Goal: Communication & Community: Answer question/provide support

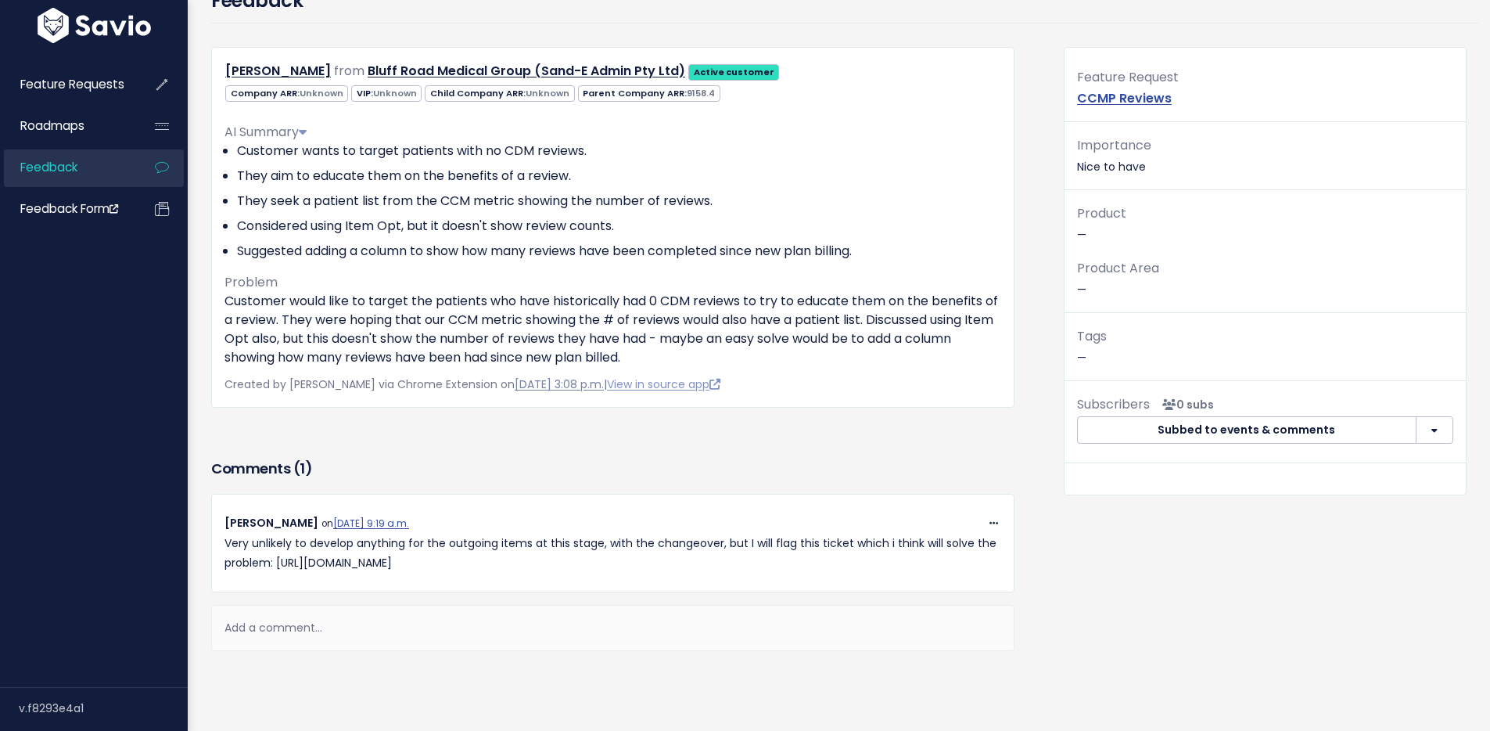
scroll to position [116, 0]
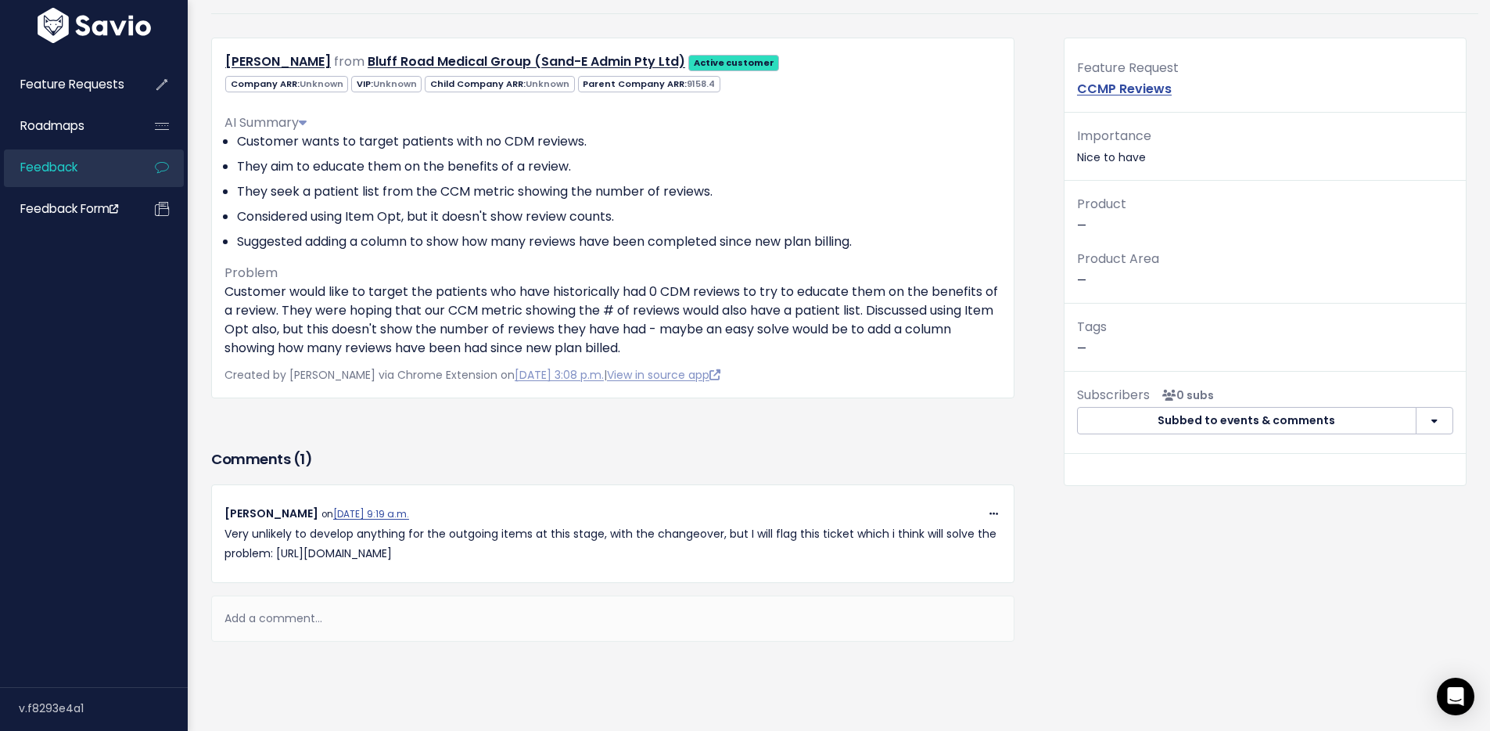
drag, startPoint x: 886, startPoint y: 552, endPoint x: 279, endPoint y: 557, distance: 607.1
click at [279, 557] on p "Very unlikely to develop anything for the outgoing items at this stage, with th…" at bounding box center [613, 543] width 777 height 39
copy p "[URL][DOMAIN_NAME]"
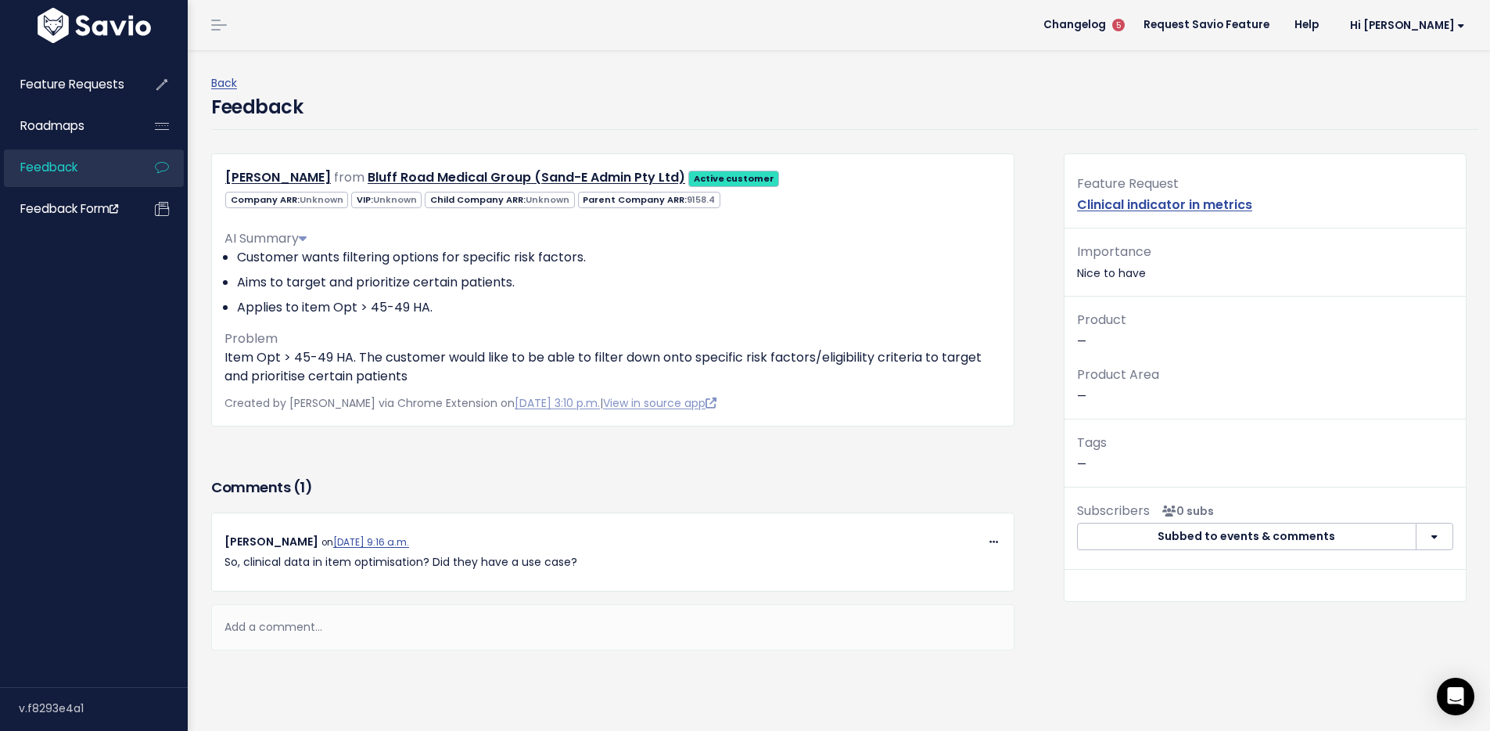
click at [280, 626] on div "Add a comment..." at bounding box center [612, 627] width 803 height 46
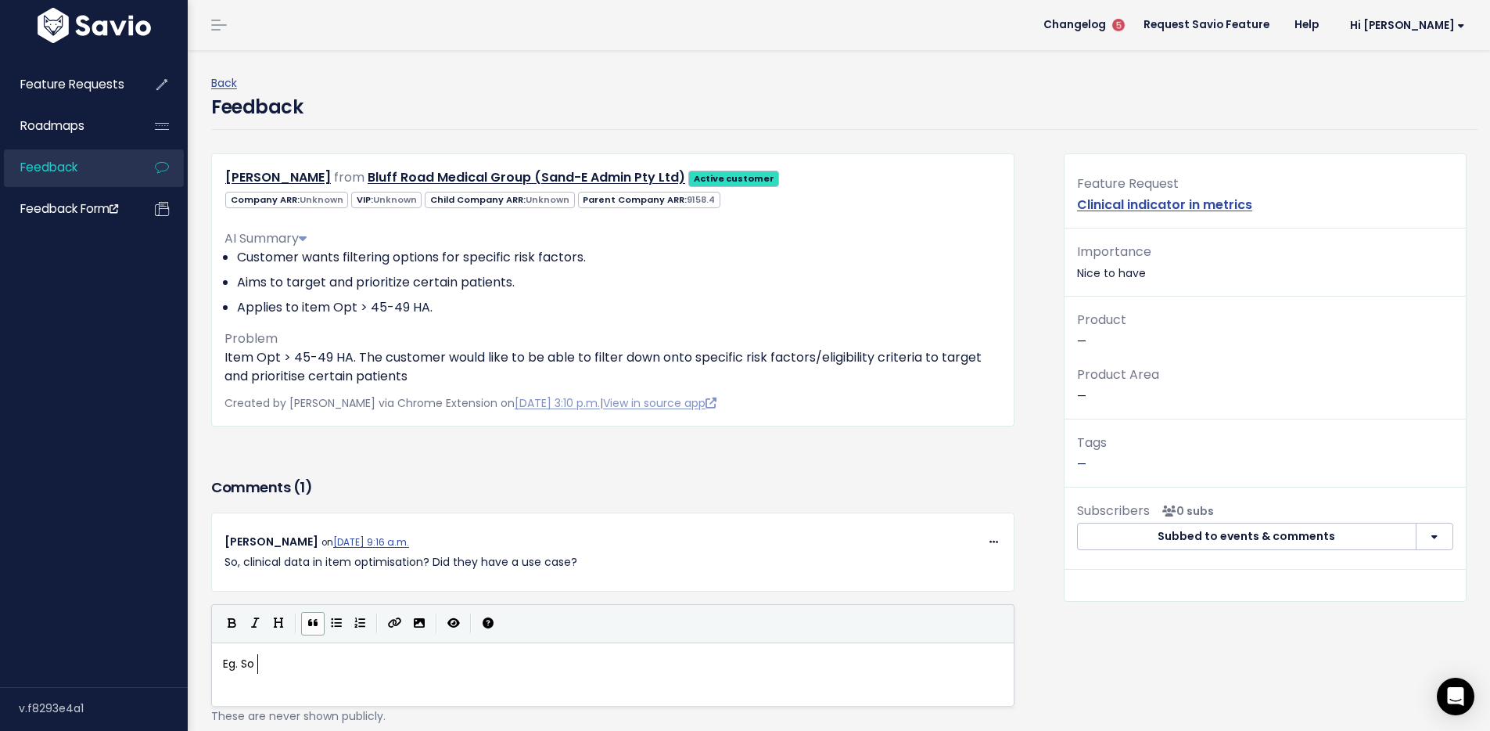
type textarea "Eg. So i"
type textarea "for eza"
type textarea "xample the are looking at this list in [GEOGRAPHIC_DATA] and there is loads. Th…"
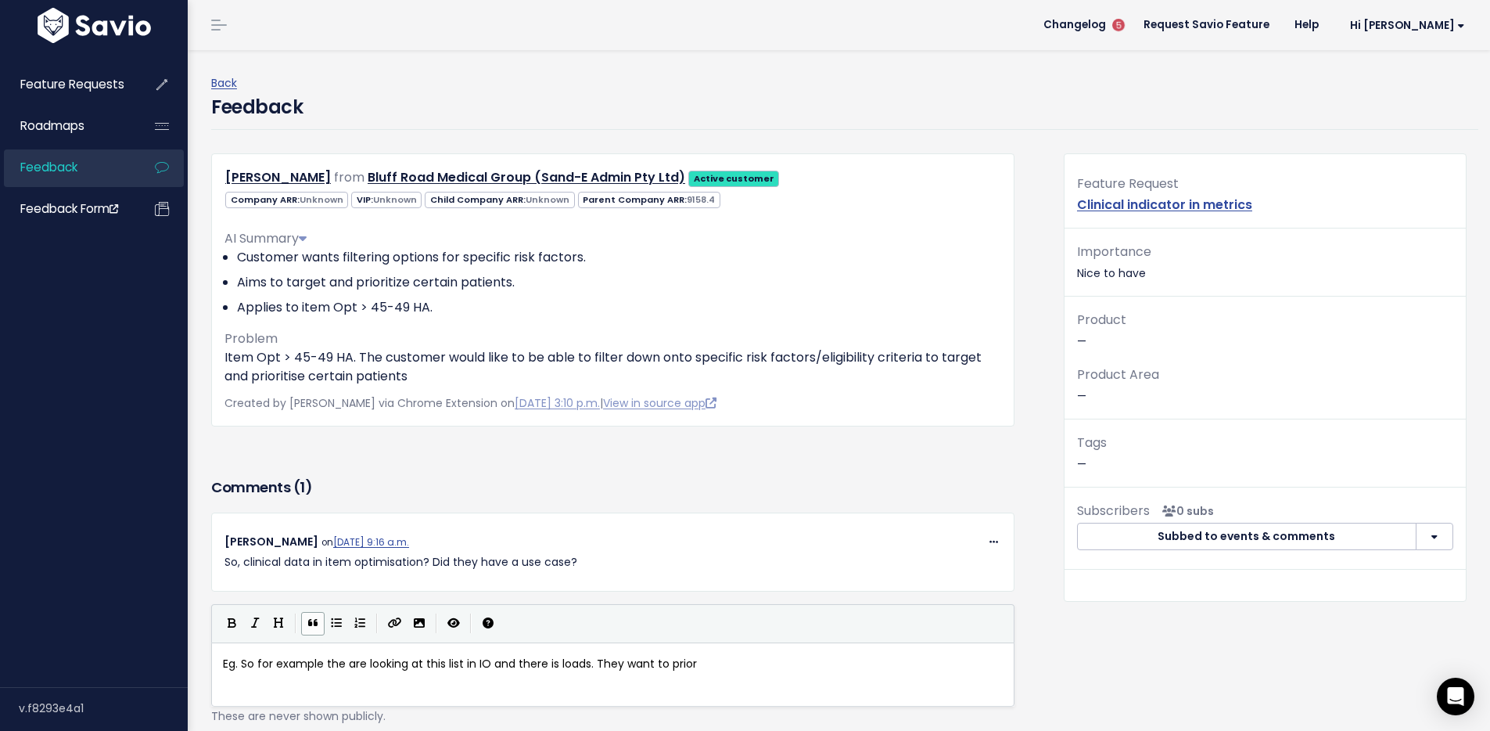
scroll to position [5, 6]
type textarea "ritise who c"
type textarea "to call in first > Filter by conditions such as"
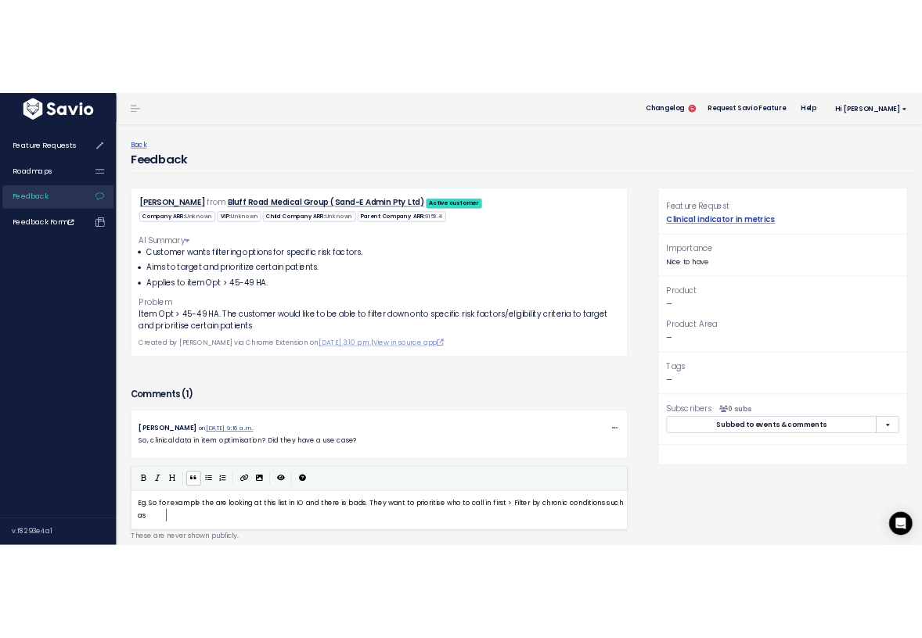
scroll to position [5, 142]
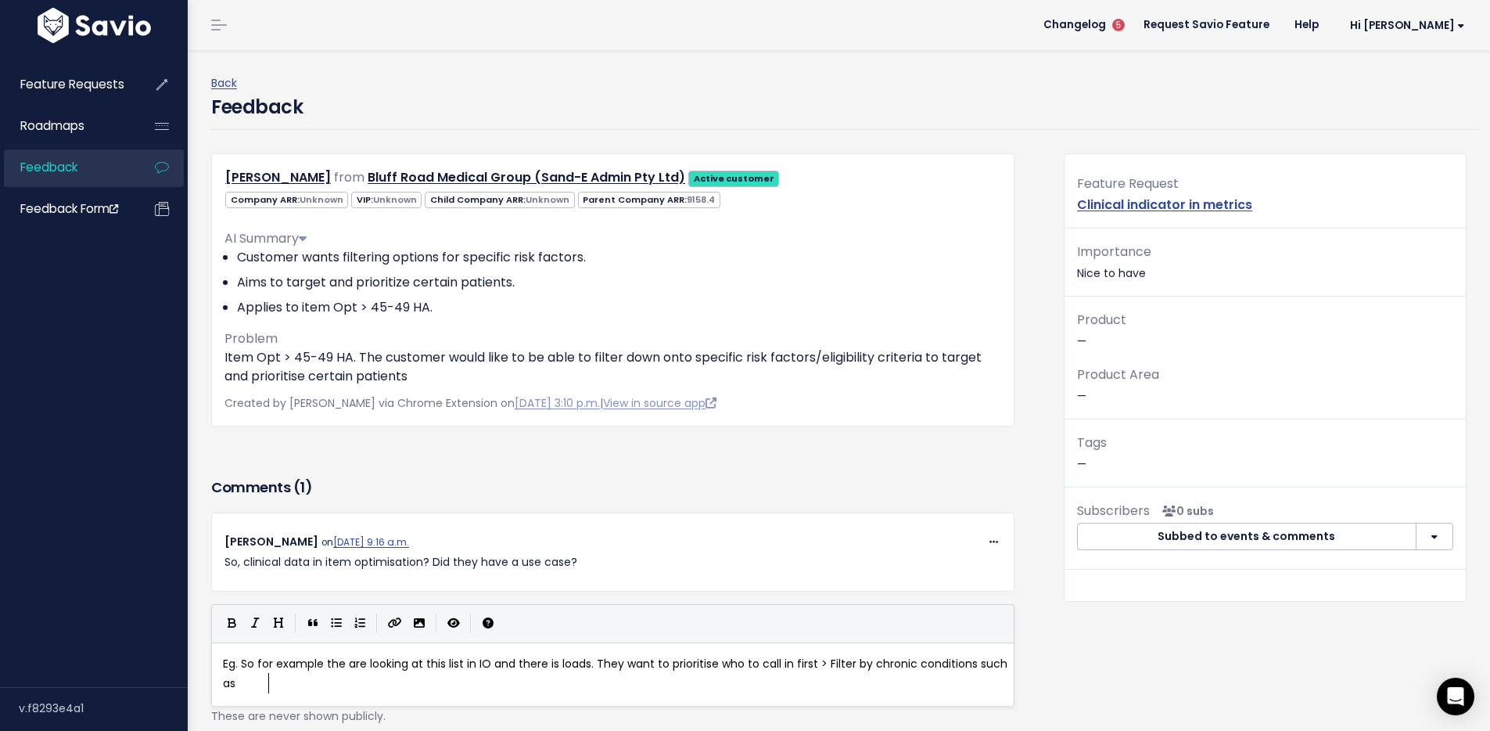
type textarea "hronic conditions such as"
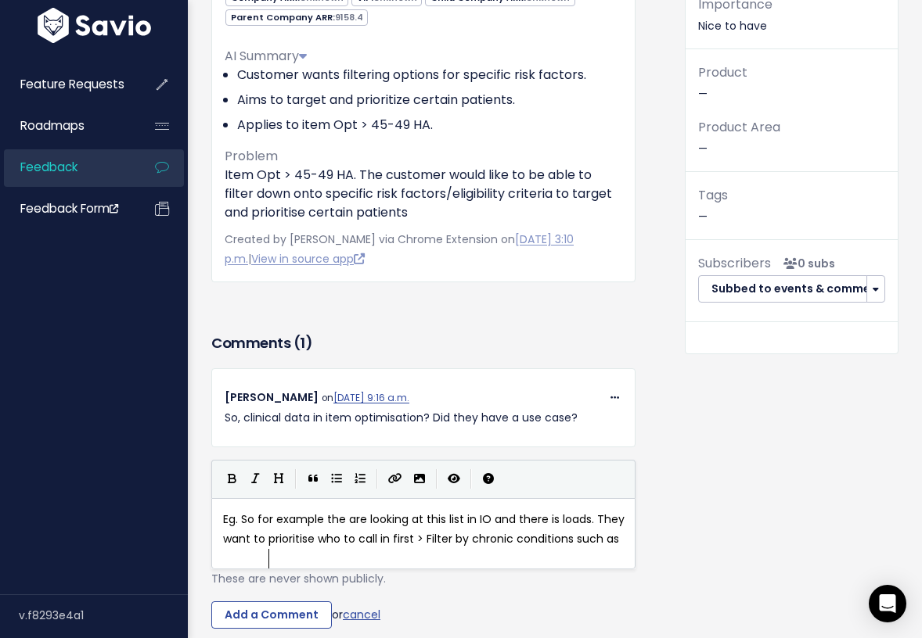
scroll to position [260, 0]
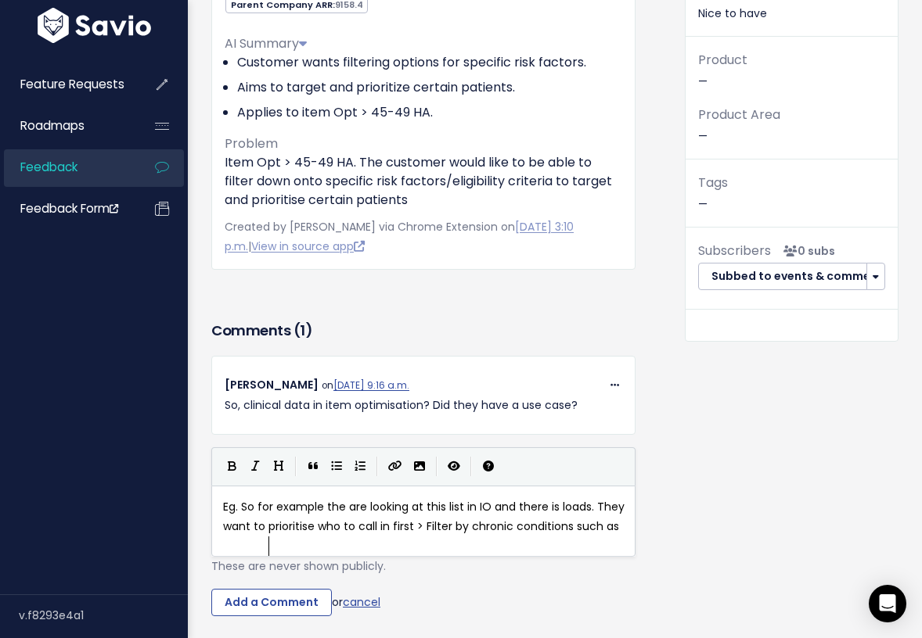
click at [283, 537] on pre "Eg. So for example the are looking at this list in IO and there is loads. They …" at bounding box center [429, 517] width 419 height 39
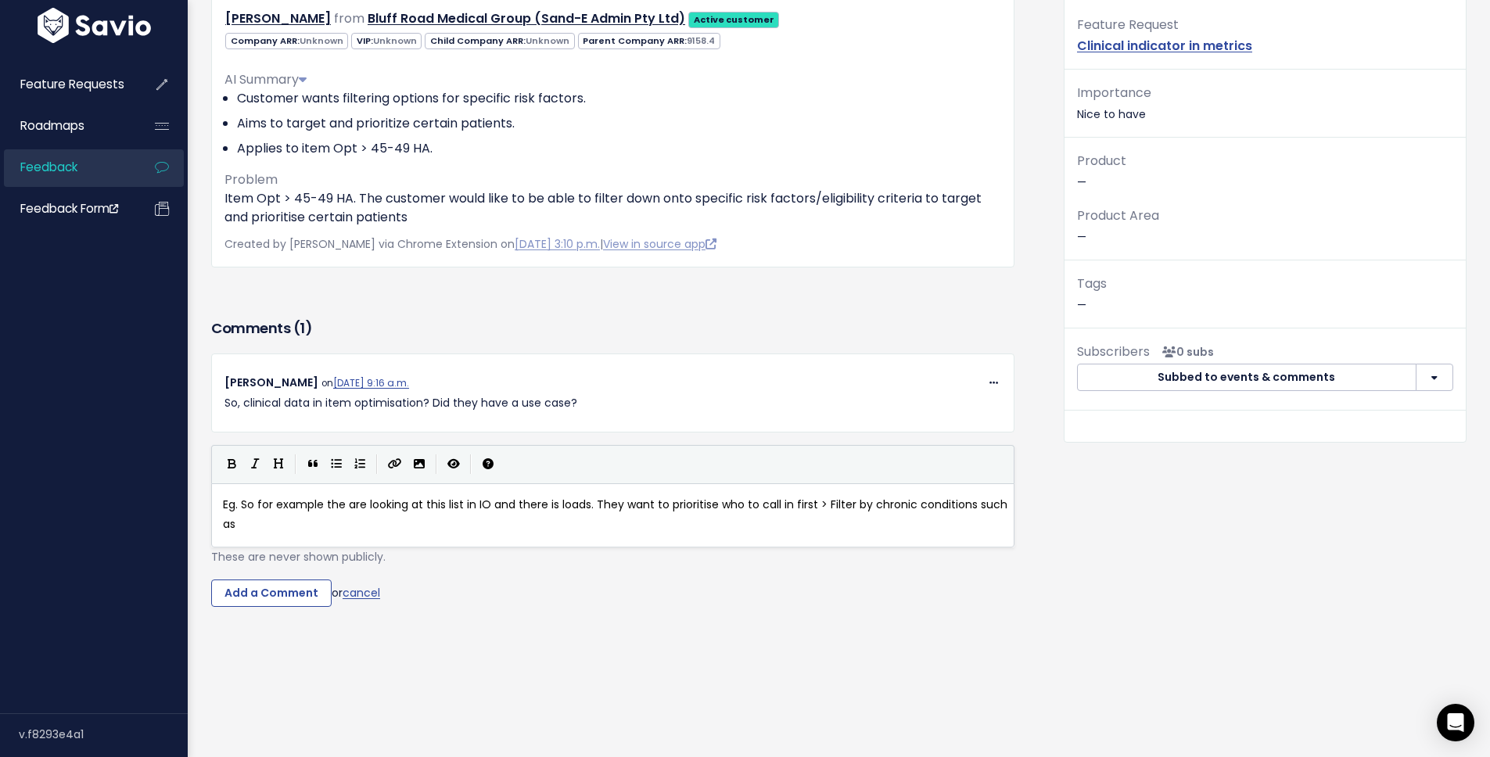
scroll to position [2, 0]
drag, startPoint x: 888, startPoint y: 511, endPoint x: 870, endPoint y: 498, distance: 22.4
type textarea "things link"
type textarea "ke Mono"
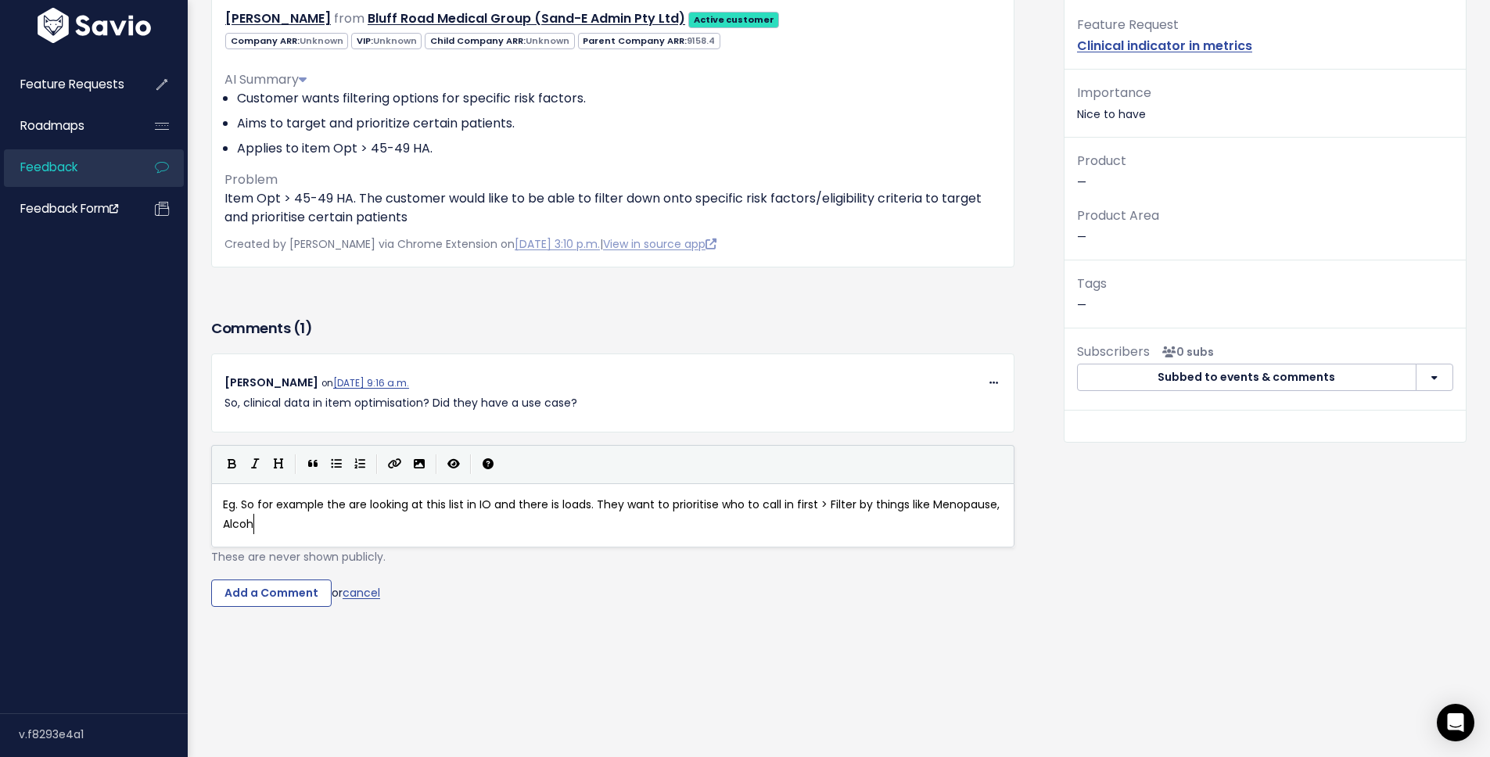
type textarea "enopause, Alcohoo"
type textarea "l, Smoking ("
type textarea ", Chronic conditions. I have advised t"
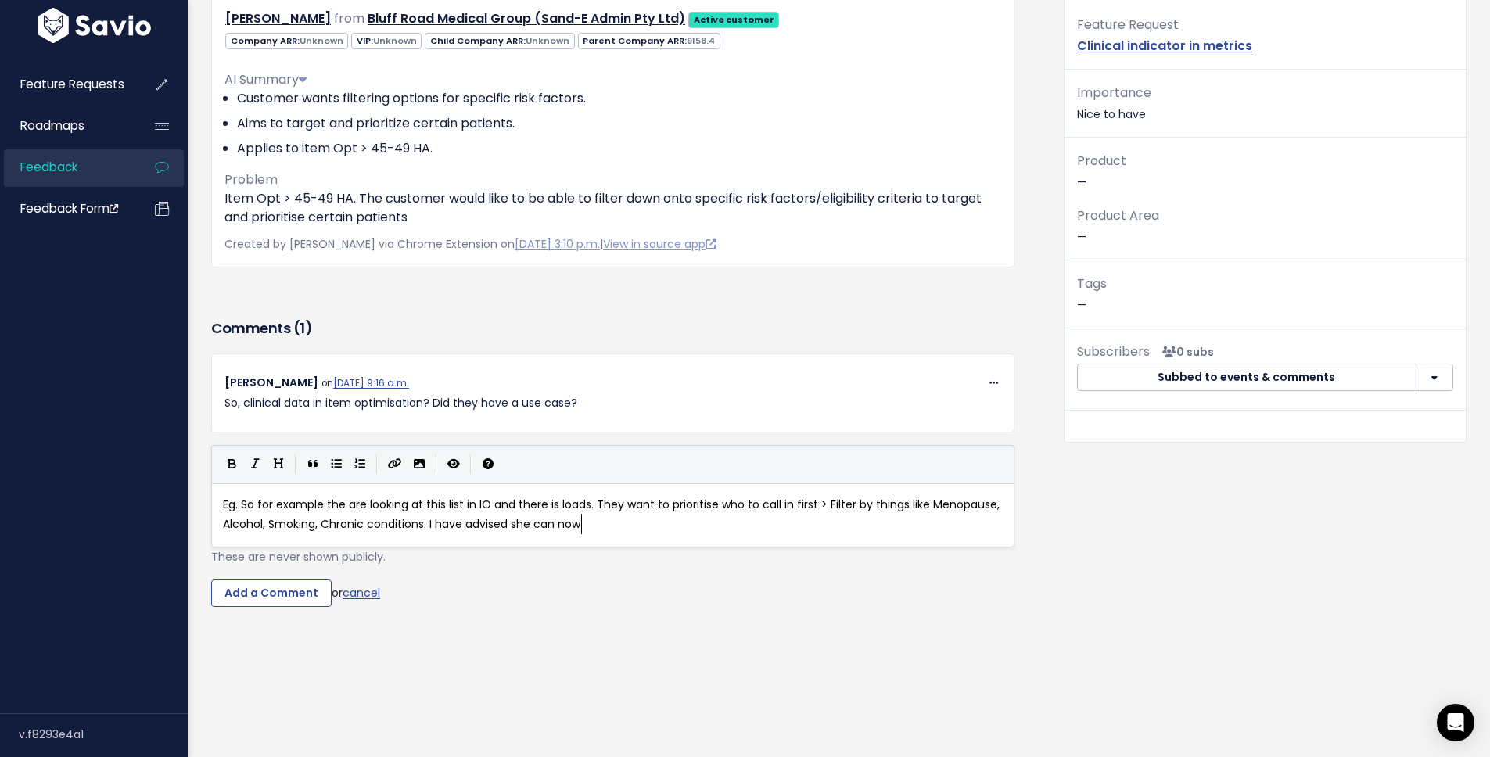
scroll to position [5, 71]
type textarea "she can now s"
type textarea "filter by age on the new 695 and Lung"
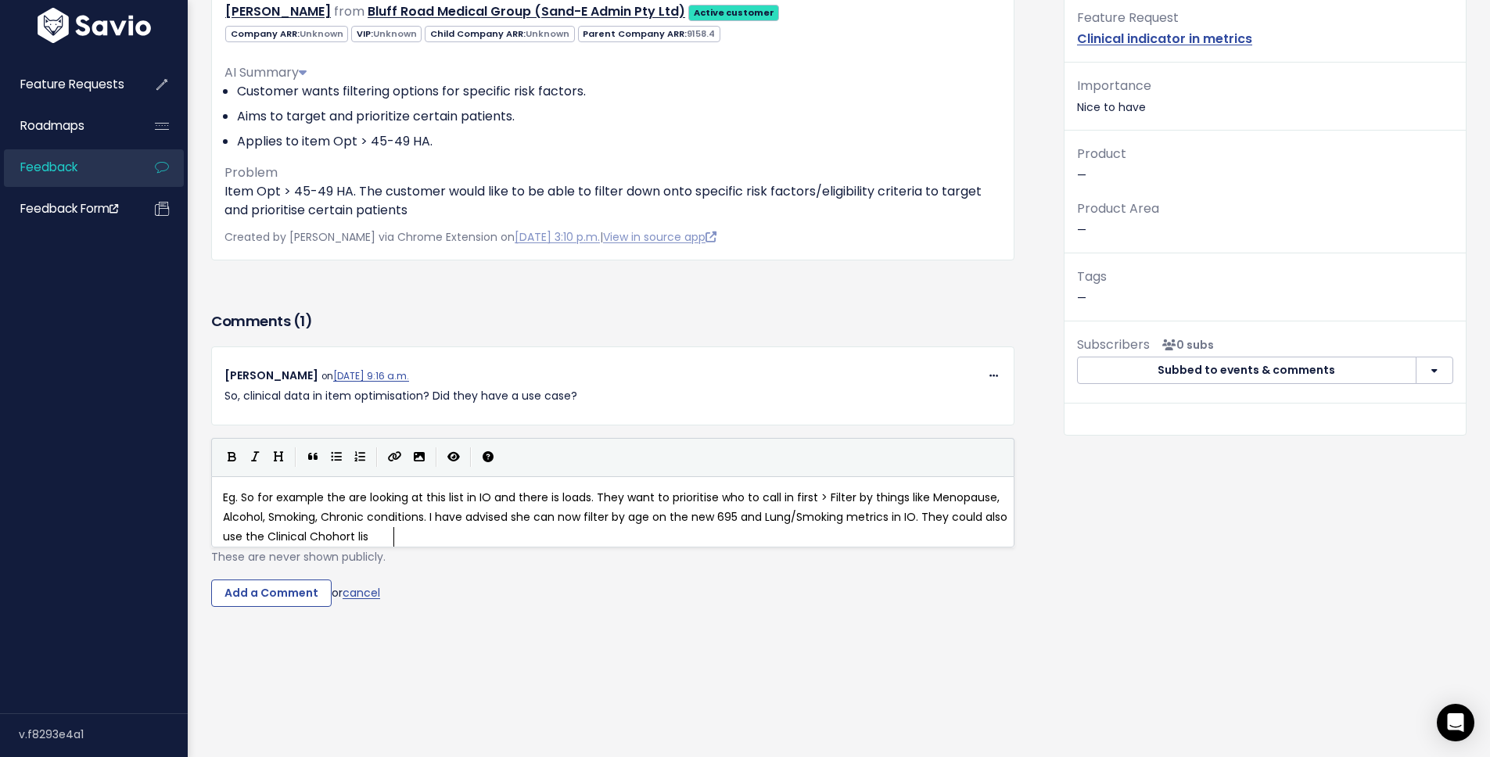
scroll to position [5, 365]
type textarea "/Smoking metrics in IO. They could also use the Clinical Chohort list"
click at [417, 531] on pre "Eg. So for example the are looking at this list in IO and there is loads. They …" at bounding box center [619, 517] width 798 height 59
type textarea "for some of this"
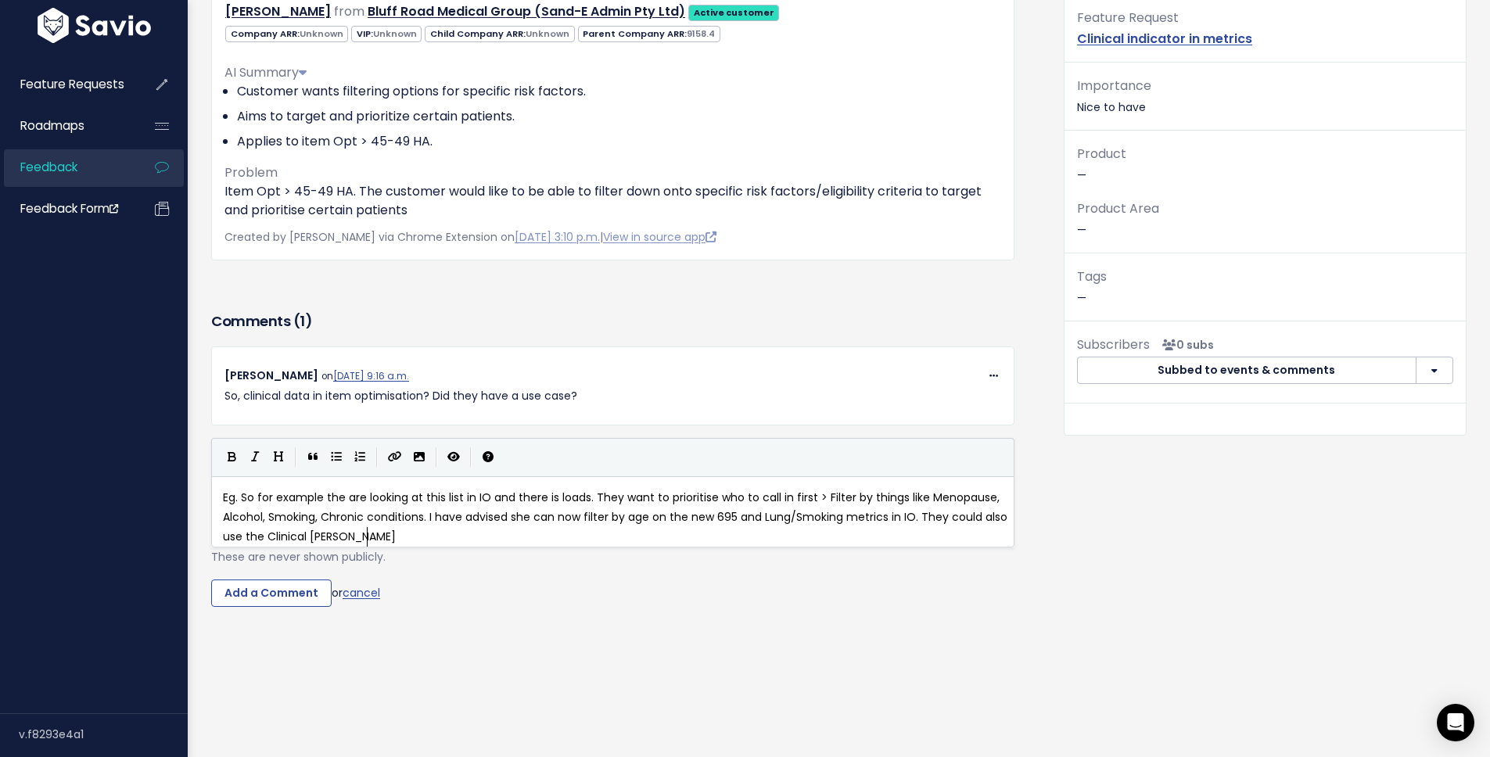
scroll to position [5, 33]
type textarea "ort list for the o"
type textarea "cos"
type textarea "ns"
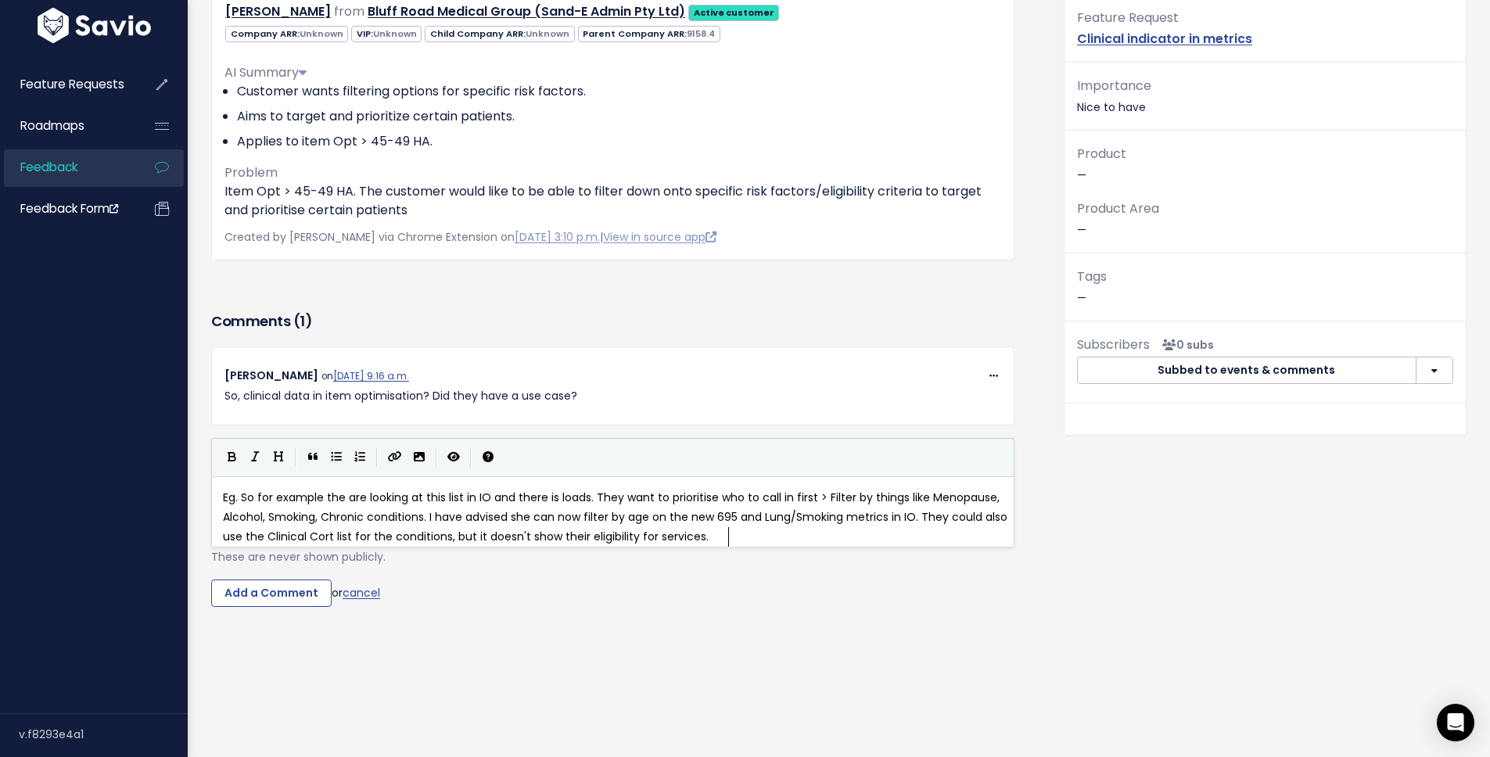
type textarea "ditions, but it doesn't show their eligibility for services."
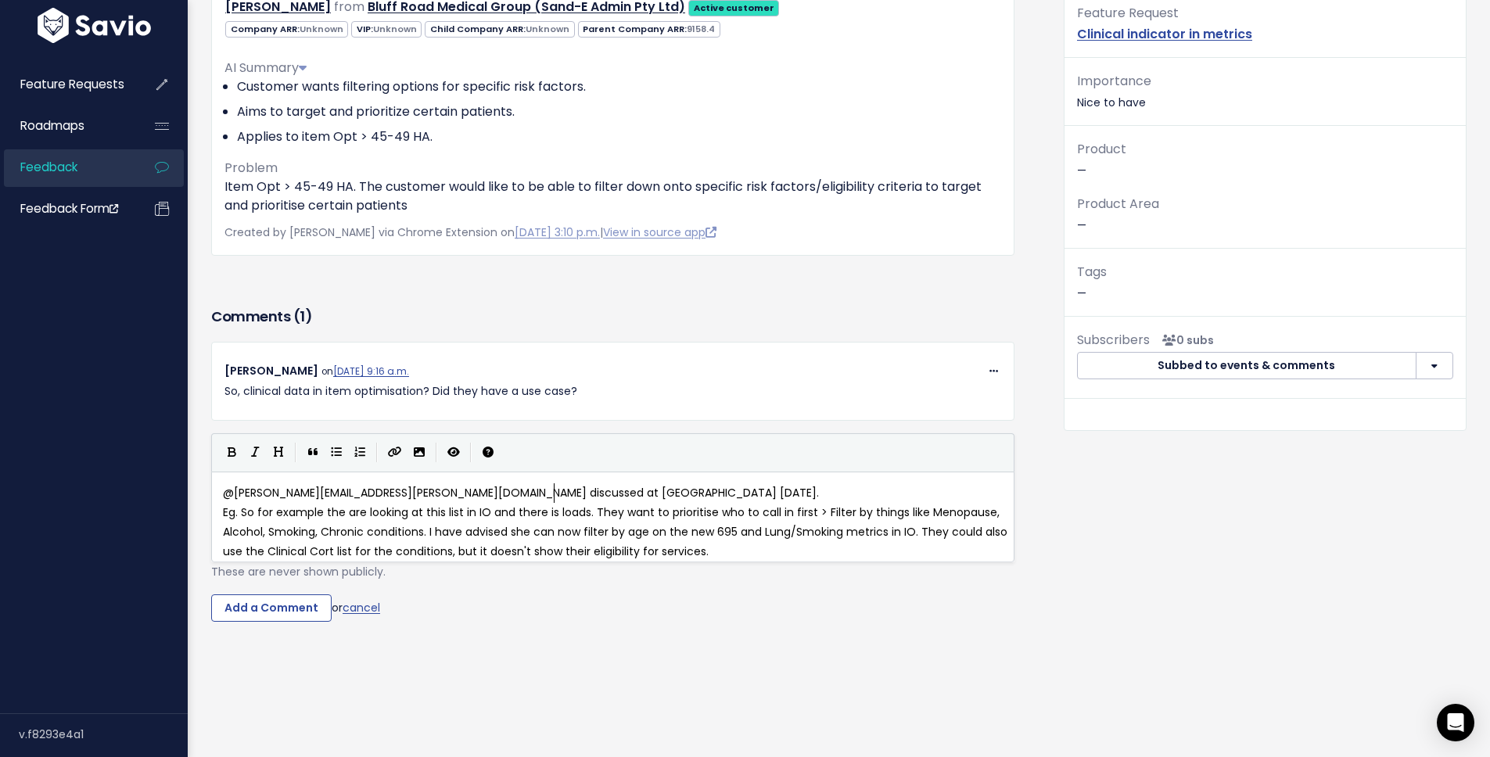
scroll to position [5, 333]
type textarea "@amanda.johnson@cubiko.com.au discussed at QBR today."
click at [286, 613] on input "Add a Comment" at bounding box center [271, 609] width 120 height 28
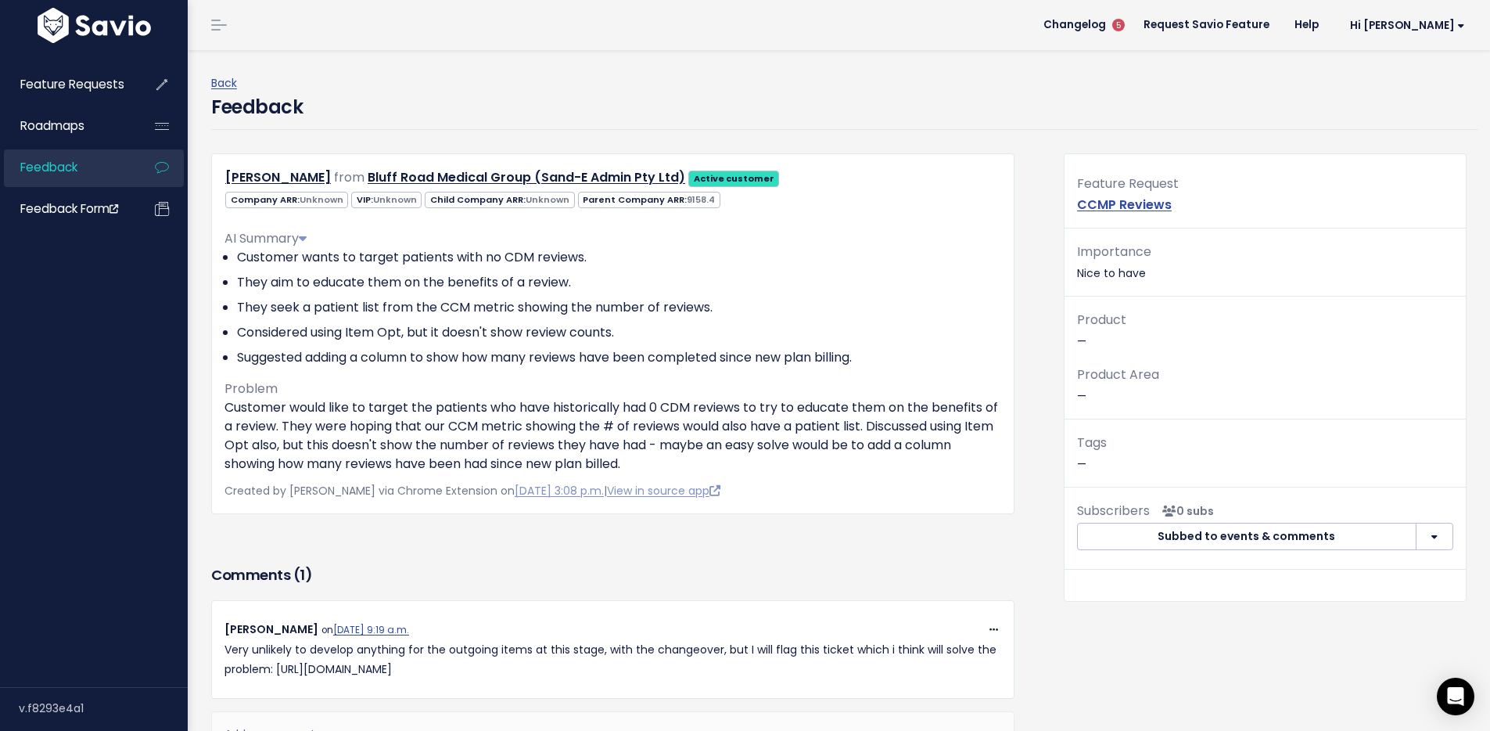
drag, startPoint x: 886, startPoint y: 671, endPoint x: 275, endPoint y: 674, distance: 611.0
click at [275, 674] on p "Very unlikely to develop anything for the outgoing items at this stage, with th…" at bounding box center [613, 659] width 777 height 39
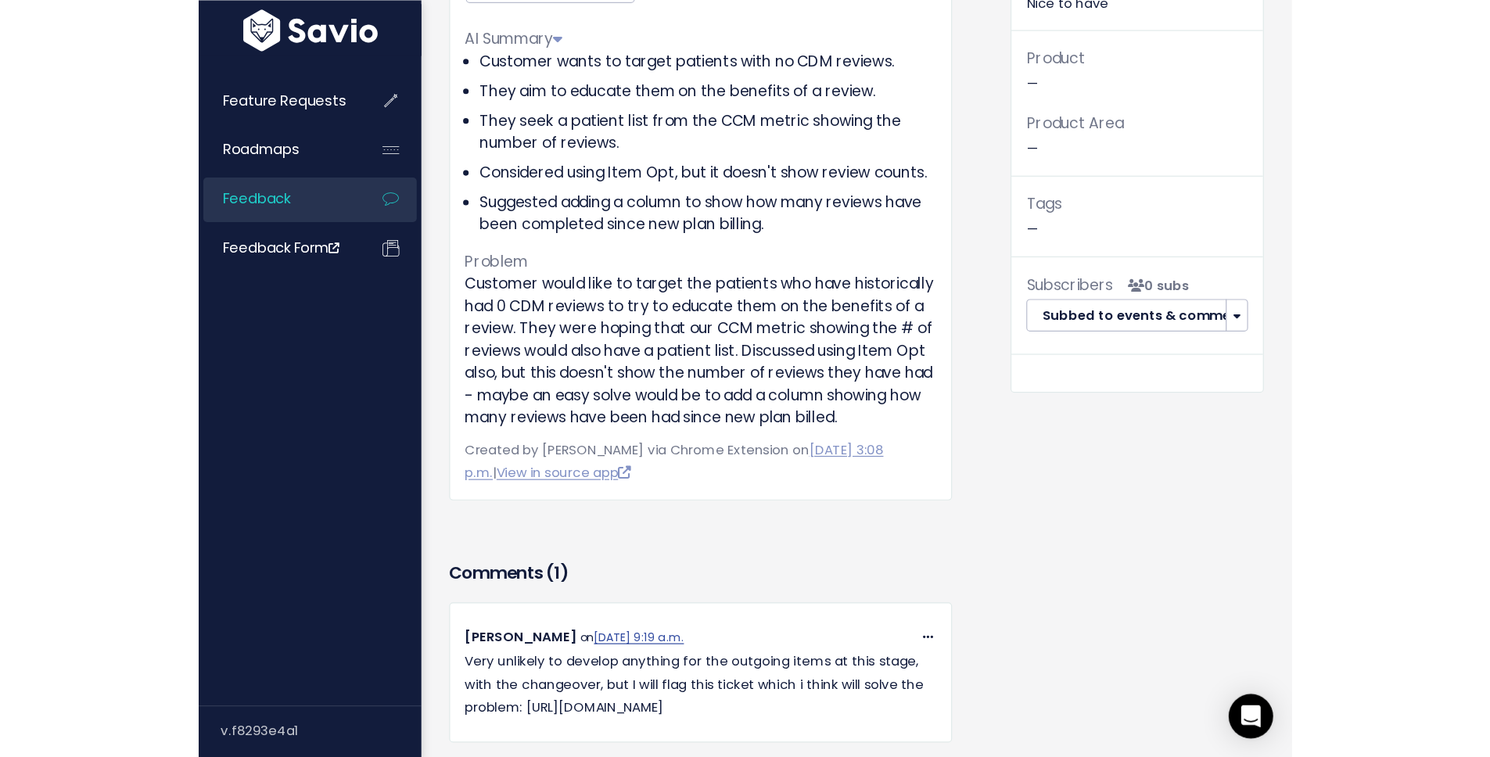
scroll to position [162, 0]
